Goal: Find specific page/section: Find specific page/section

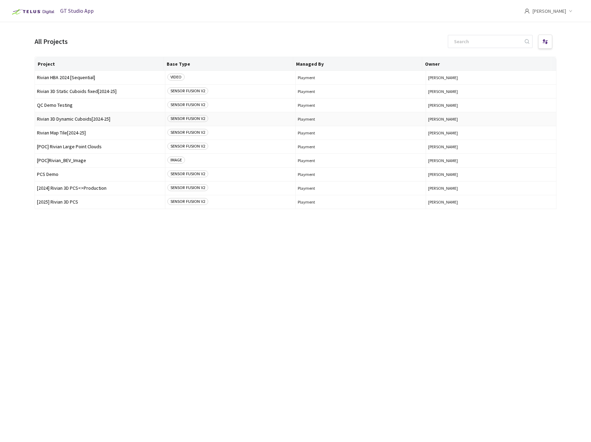
click at [72, 120] on span "Rivian 3D Dynamic Cuboids[2024-25]" at bounding box center [100, 119] width 126 height 5
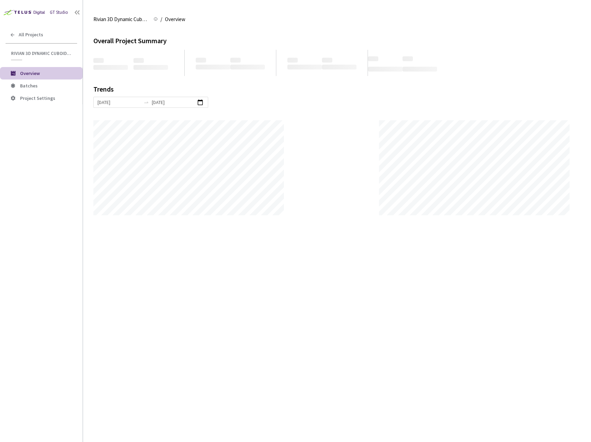
scroll to position [442, 591]
click at [38, 83] on span "Batches" at bounding box center [48, 86] width 57 height 6
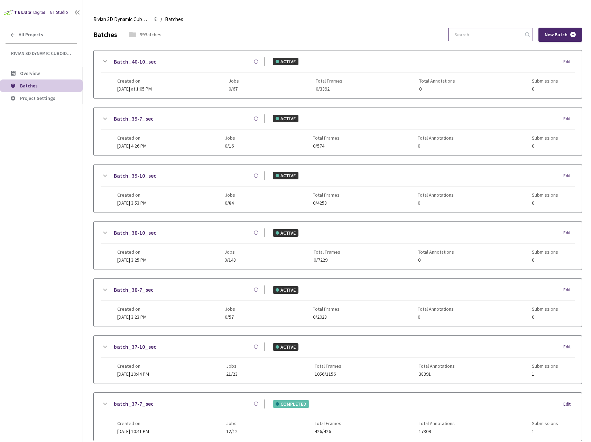
click at [496, 35] on input at bounding box center [487, 34] width 74 height 12
type input "40"
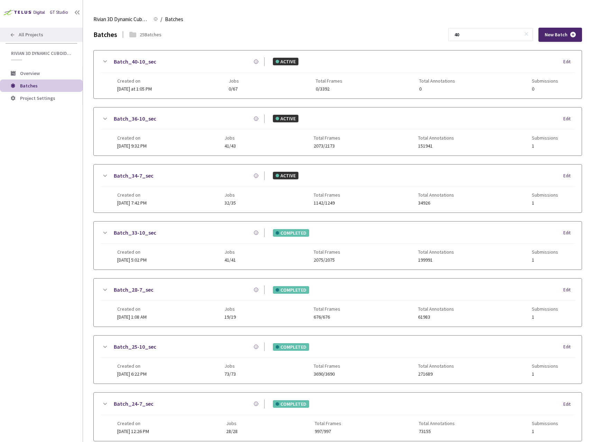
click at [28, 30] on div "All Projects" at bounding box center [41, 35] width 83 height 14
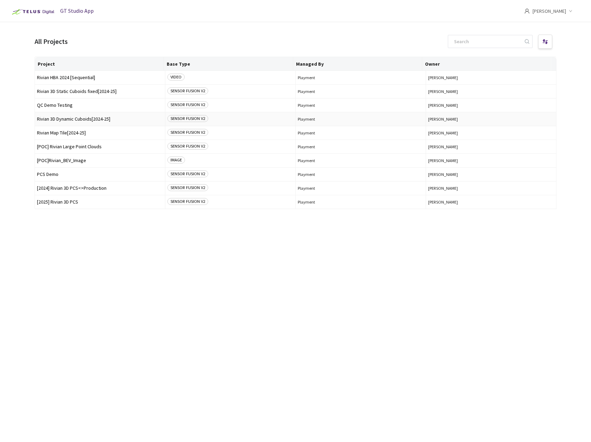
click at [98, 121] on span "Rivian 3D Dynamic Cuboids[2024-25]" at bounding box center [100, 119] width 126 height 5
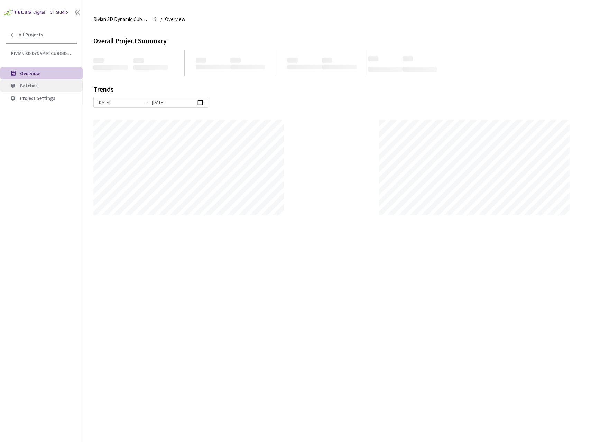
click at [43, 85] on span "Batches" at bounding box center [48, 86] width 57 height 6
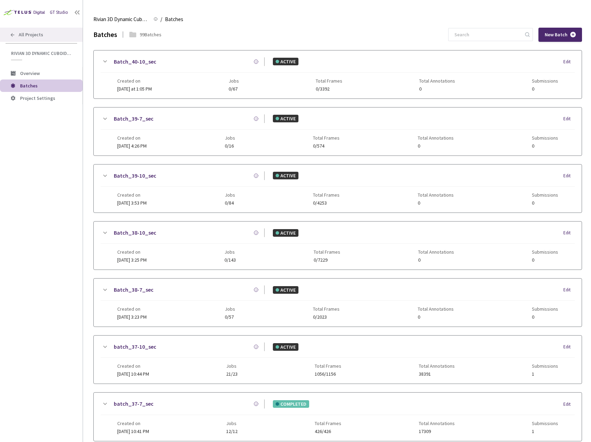
click at [33, 34] on span "All Projects" at bounding box center [31, 35] width 25 height 6
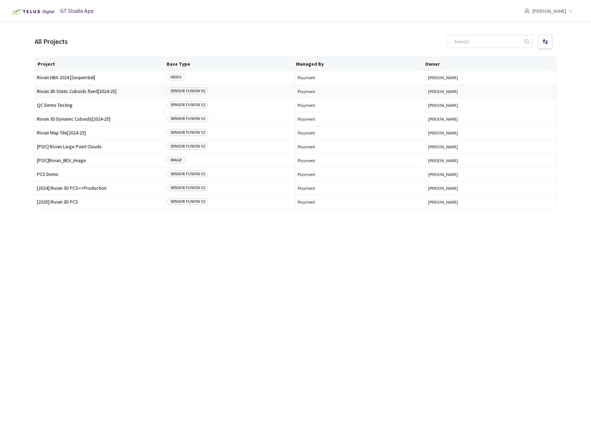
click at [87, 89] on span "Rivian 3D Static Cuboids fixed[2024-25]" at bounding box center [100, 91] width 126 height 5
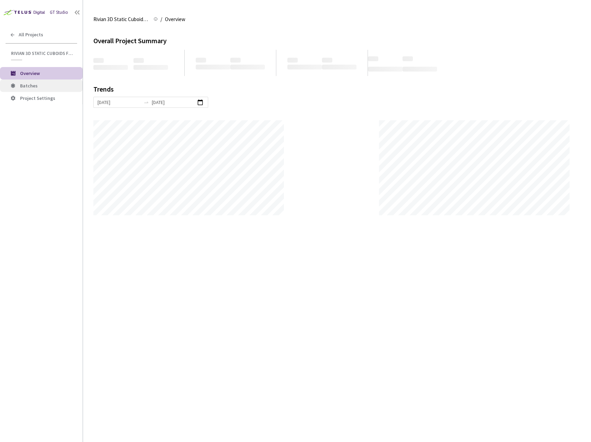
click at [36, 85] on span "Batches" at bounding box center [29, 86] width 18 height 6
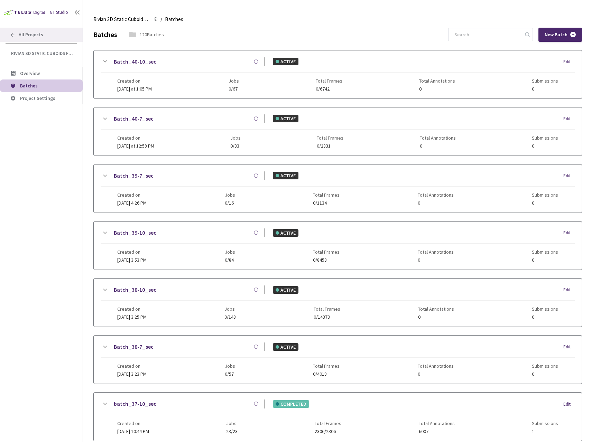
click at [31, 38] on div "All Projects" at bounding box center [41, 35] width 83 height 14
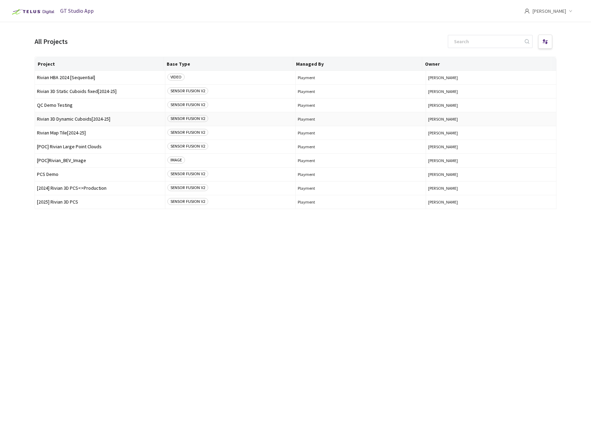
click at [91, 118] on span "Rivian 3D Dynamic Cuboids[2024-25]" at bounding box center [100, 119] width 126 height 5
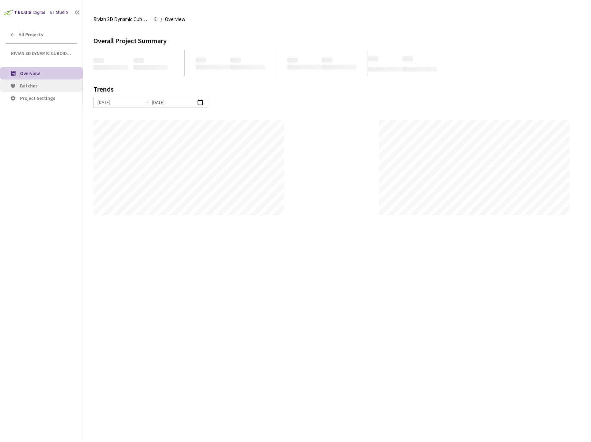
scroll to position [442, 591]
click at [52, 88] on span "Batches" at bounding box center [48, 86] width 57 height 6
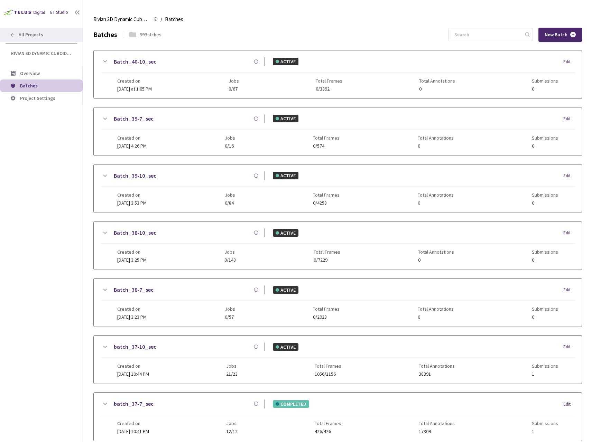
click at [43, 33] on div "All Projects" at bounding box center [41, 35] width 83 height 14
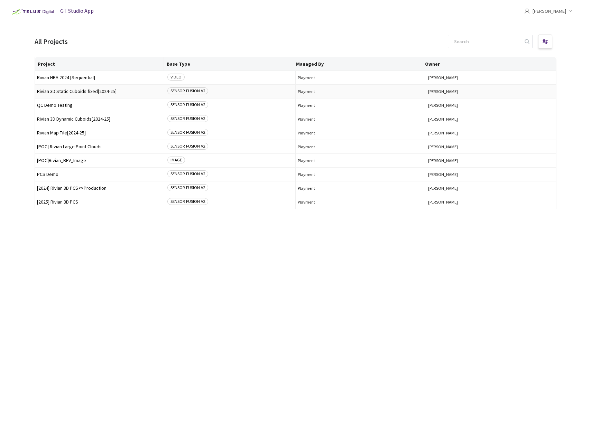
click at [102, 92] on span "Rivian 3D Static Cuboids fixed[2024-25]" at bounding box center [100, 91] width 126 height 5
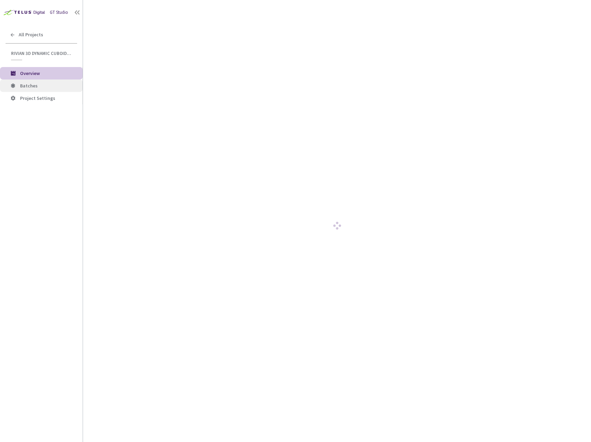
click at [54, 85] on span "Batches" at bounding box center [48, 86] width 57 height 6
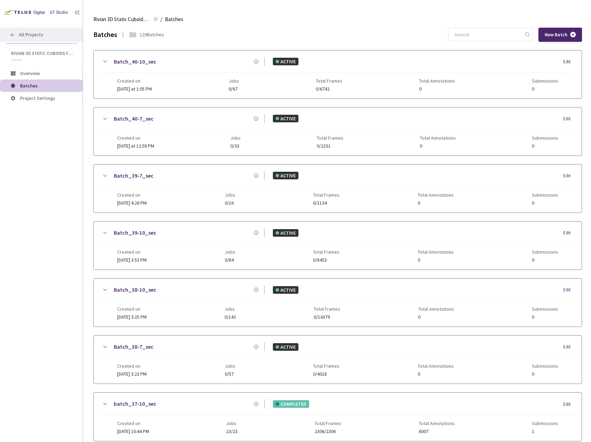
click at [39, 30] on div "All Projects" at bounding box center [41, 35] width 83 height 14
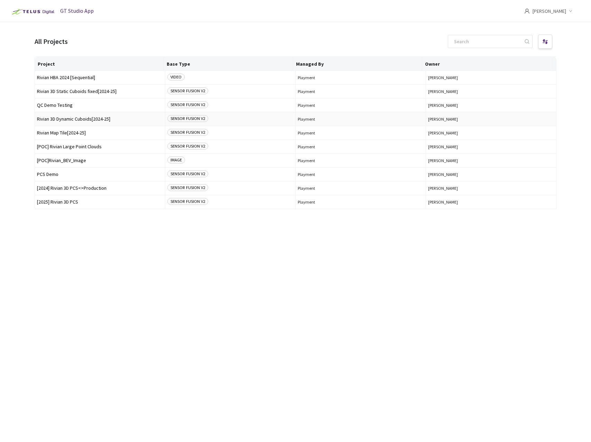
click at [76, 118] on span "Rivian 3D Dynamic Cuboids[2024-25]" at bounding box center [100, 119] width 126 height 5
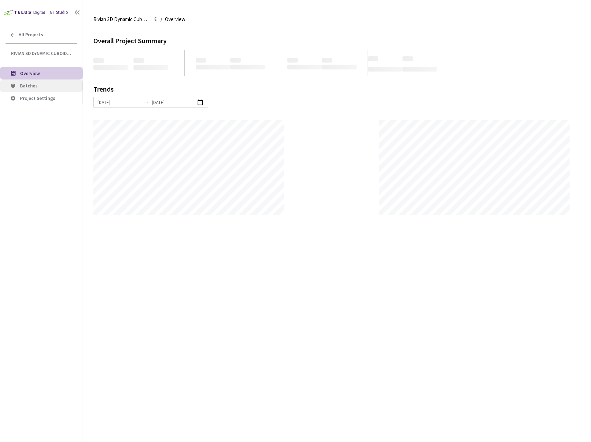
scroll to position [442, 591]
click at [43, 88] on span "Batches" at bounding box center [48, 86] width 57 height 6
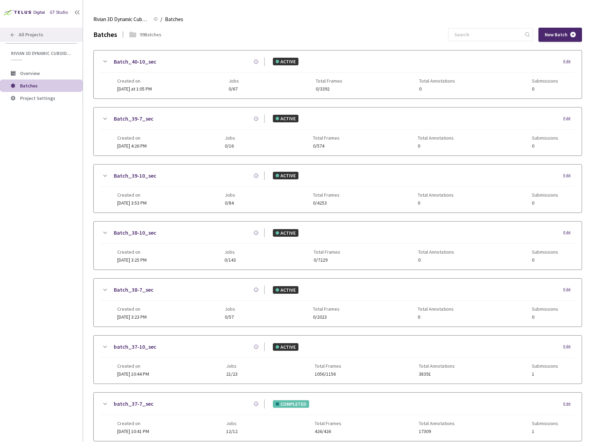
click at [43, 35] on div "All Projects" at bounding box center [41, 35] width 83 height 14
